Goal: Task Accomplishment & Management: Use online tool/utility

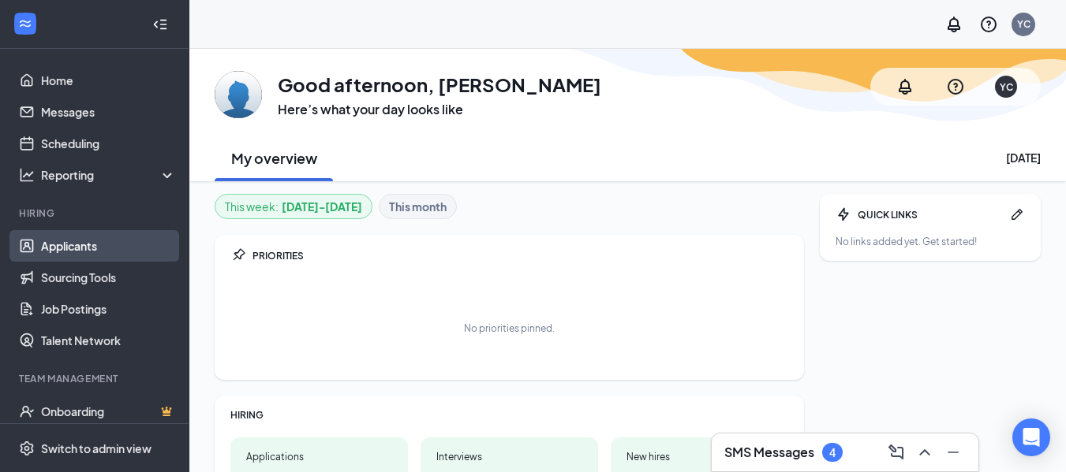
click at [62, 240] on link "Applicants" at bounding box center [108, 246] width 135 height 32
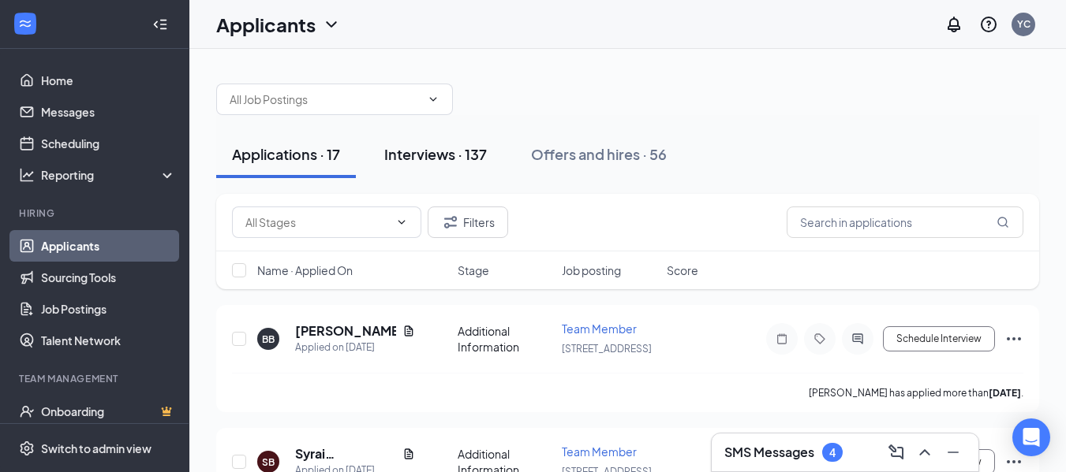
click at [421, 162] on div "Interviews · 137" at bounding box center [435, 154] width 103 height 20
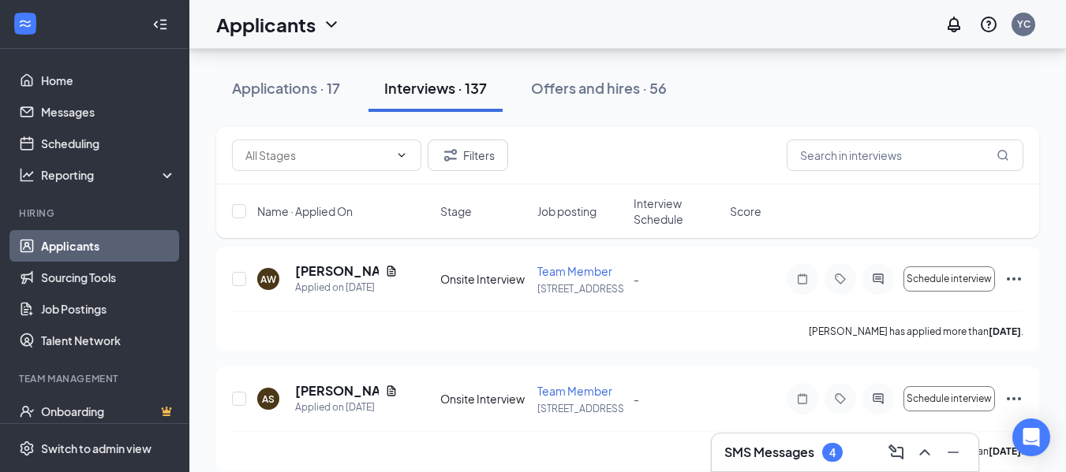
scroll to position [7024, 0]
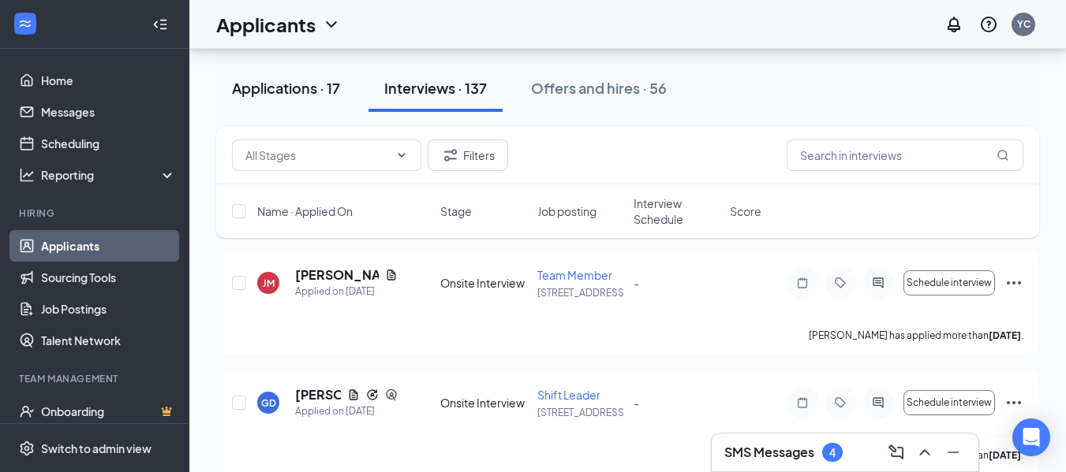
click at [314, 88] on div "Applications · 17" at bounding box center [286, 88] width 108 height 20
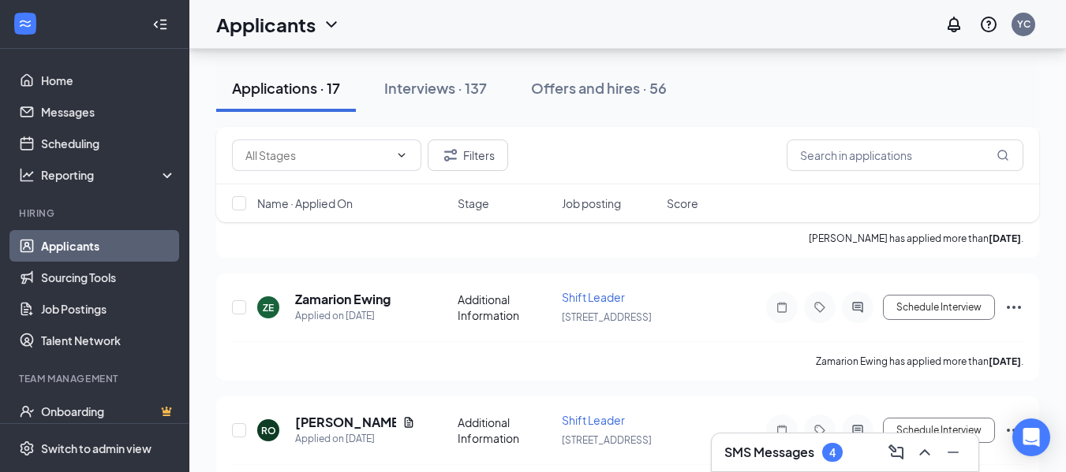
scroll to position [1916, 0]
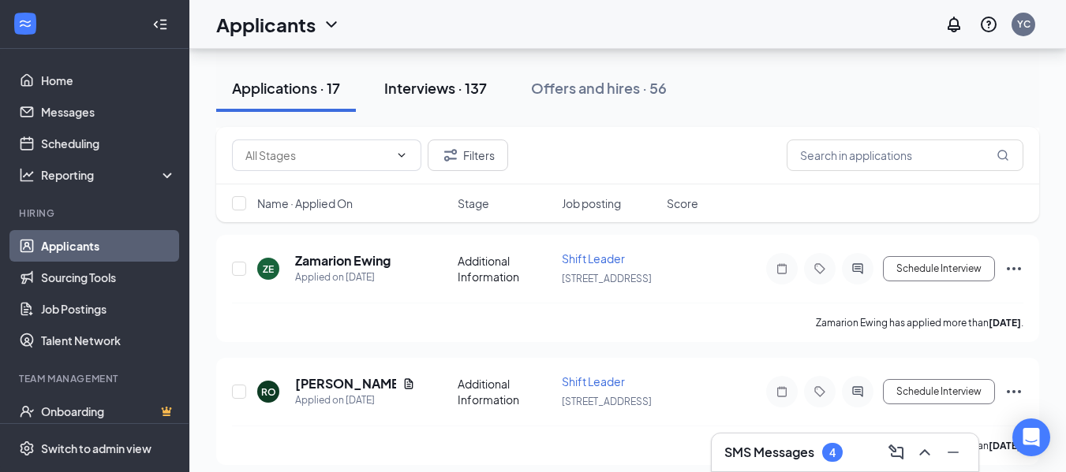
click at [426, 86] on div "Interviews · 137" at bounding box center [435, 88] width 103 height 20
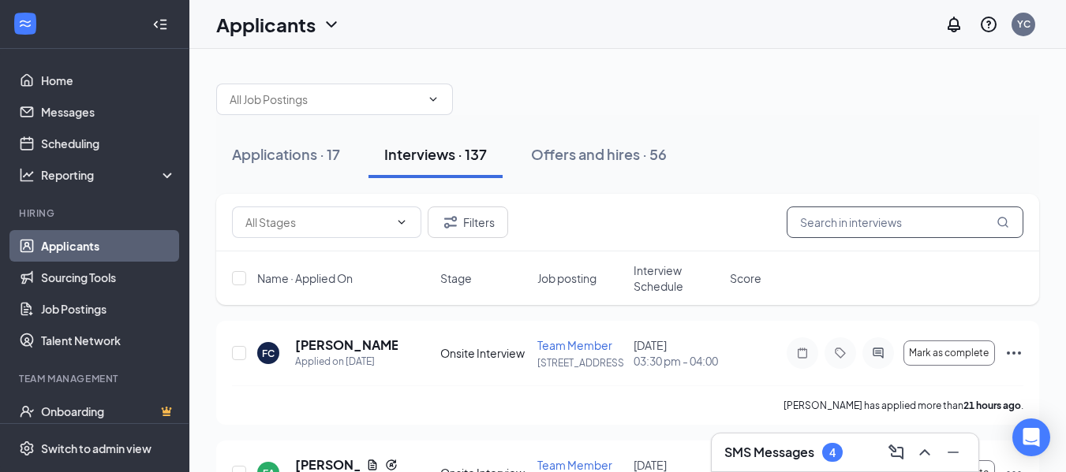
click at [897, 225] on input "text" at bounding box center [904, 223] width 237 height 32
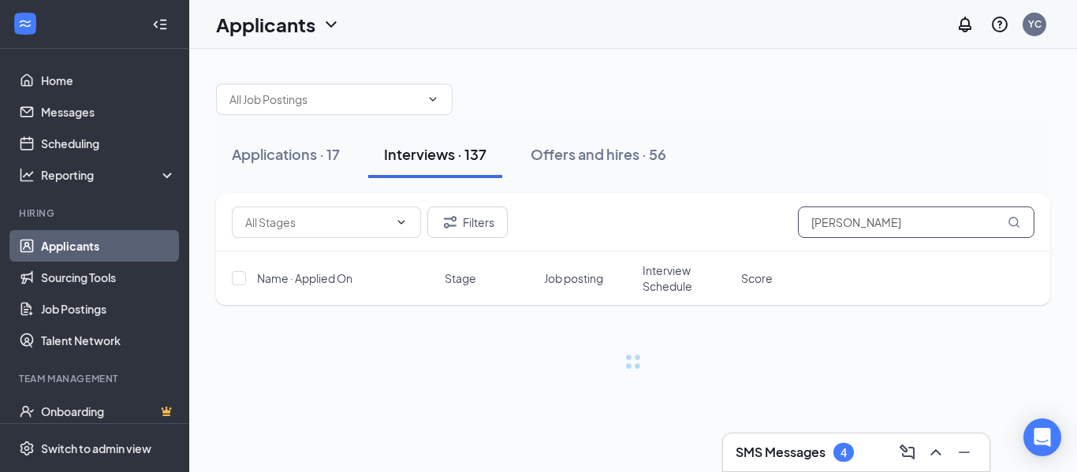
type input "[PERSON_NAME]"
click at [1015, 218] on icon "MagnifyingGlass" at bounding box center [1014, 222] width 10 height 10
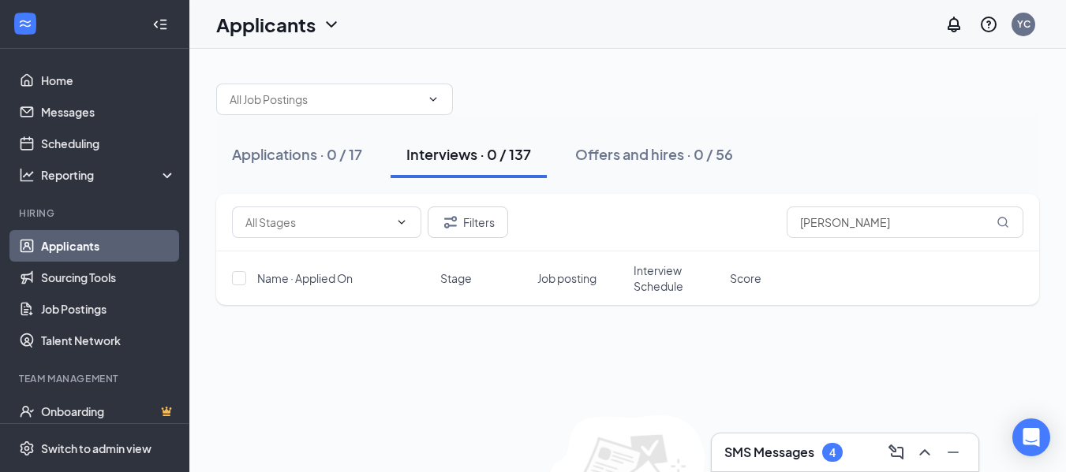
click at [470, 158] on div "Interviews · 0 / 137" at bounding box center [468, 154] width 125 height 20
click at [293, 161] on div "Applications · 0 / 17" at bounding box center [297, 154] width 130 height 20
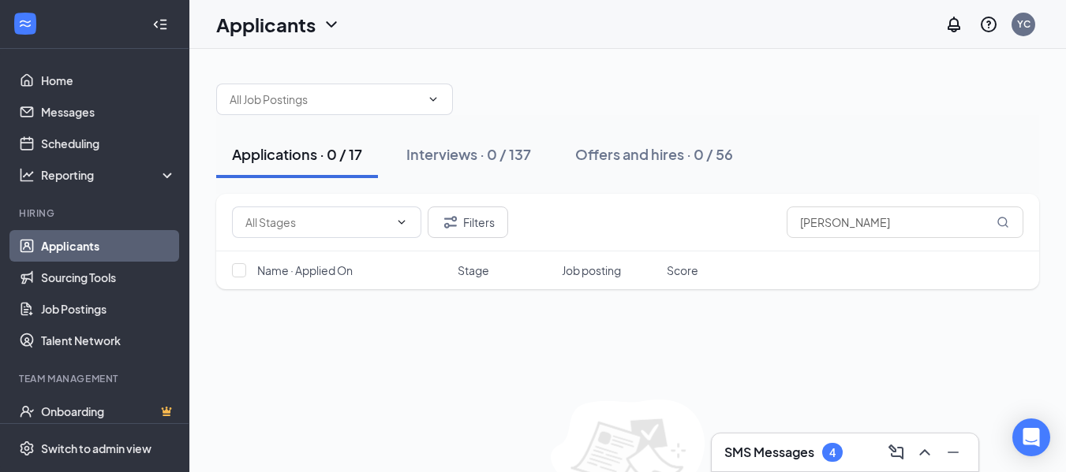
click at [293, 161] on div "Applications · 0 / 17" at bounding box center [297, 154] width 130 height 20
click at [381, 121] on div "Applications · 0 / 17 Interviews · 0 / 137 Offers and hires · 0 / 56" at bounding box center [627, 154] width 823 height 79
click at [453, 151] on div "Interviews · 0 / 137" at bounding box center [468, 154] width 125 height 20
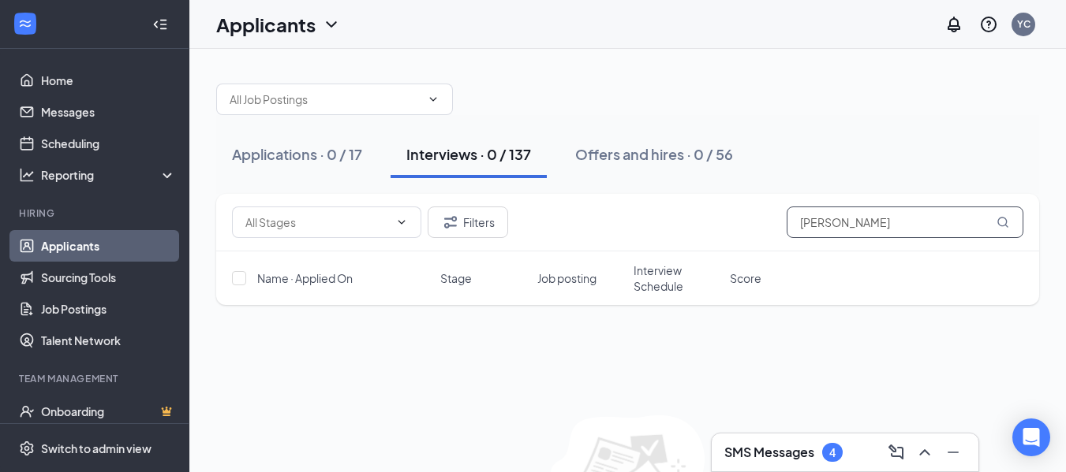
click at [855, 226] on input "[PERSON_NAME]" at bounding box center [904, 223] width 237 height 32
type input "j"
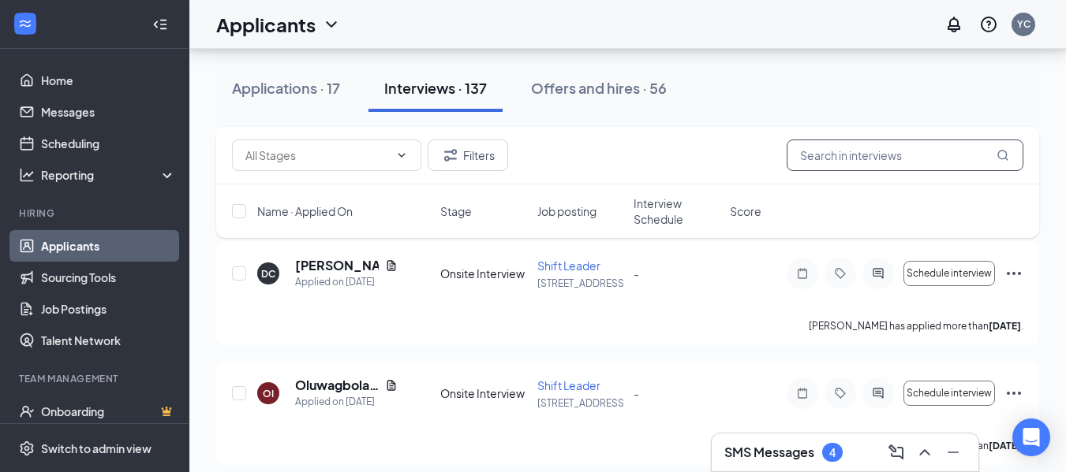
scroll to position [3377, 0]
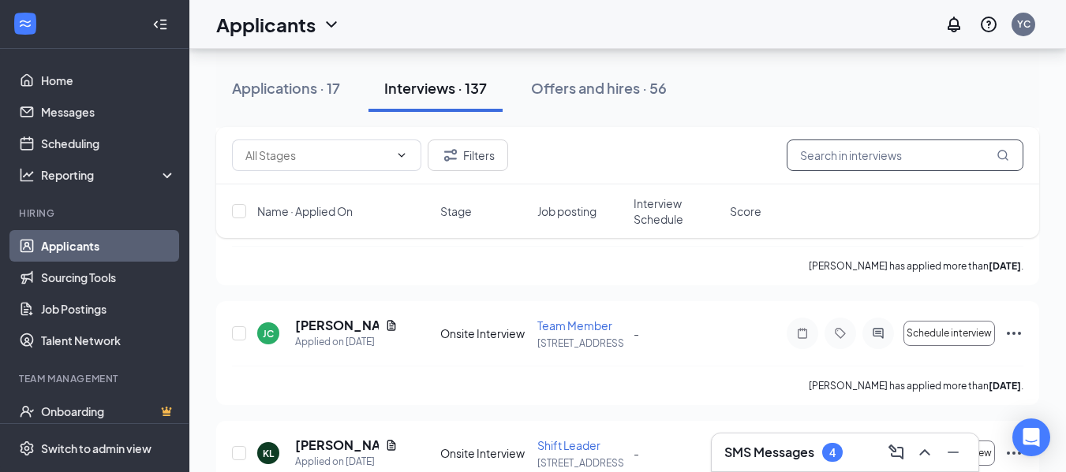
click at [909, 156] on input "text" at bounding box center [904, 156] width 237 height 32
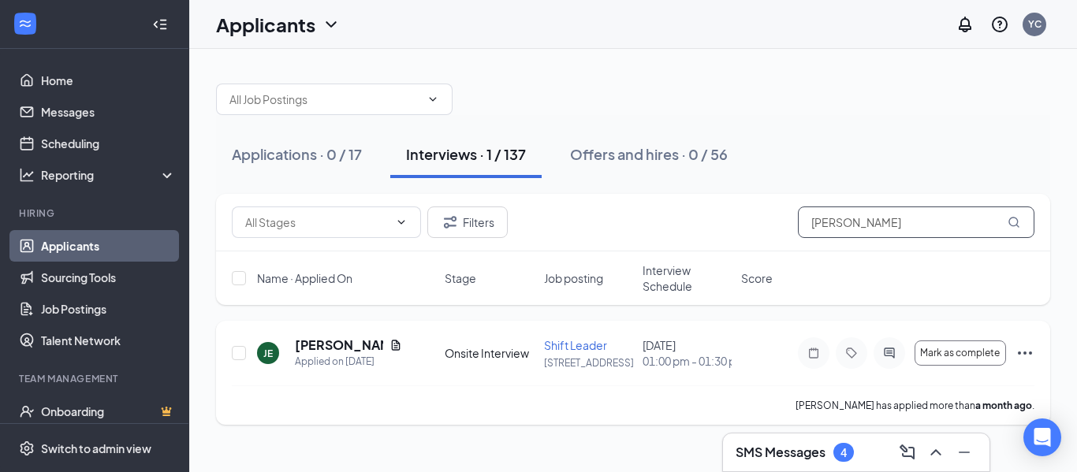
type input "[PERSON_NAME]"
click at [333, 354] on h5 "[PERSON_NAME]" at bounding box center [339, 345] width 88 height 17
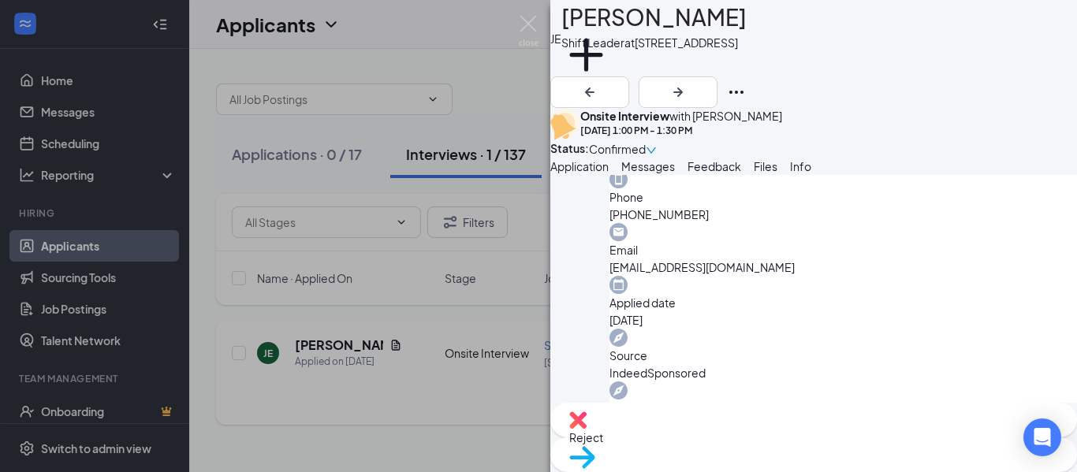
scroll to position [491, 0]
